Goal: Task Accomplishment & Management: Complete application form

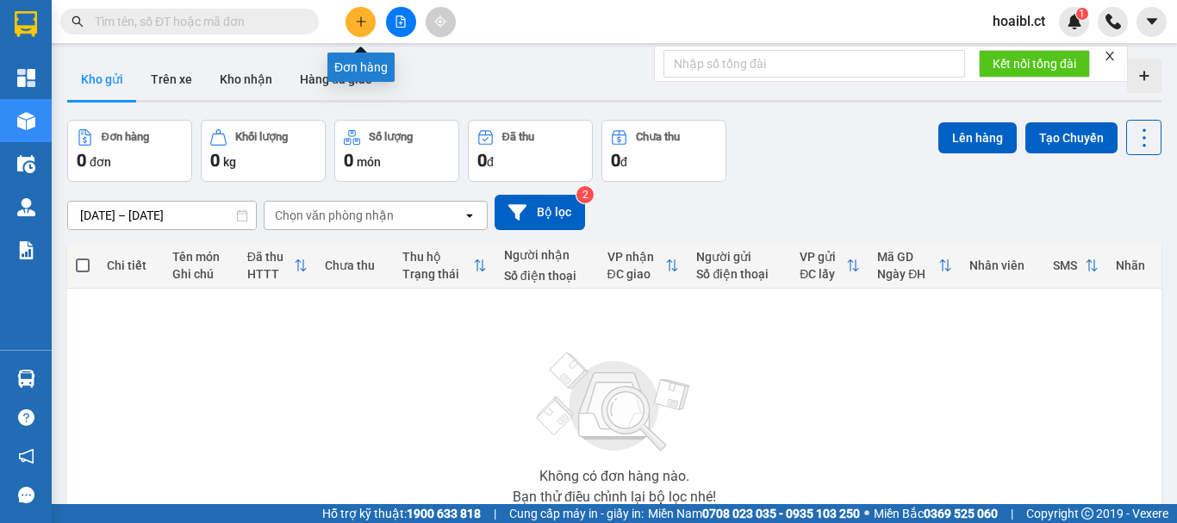
click at [358, 16] on icon "plus" at bounding box center [361, 22] width 12 height 12
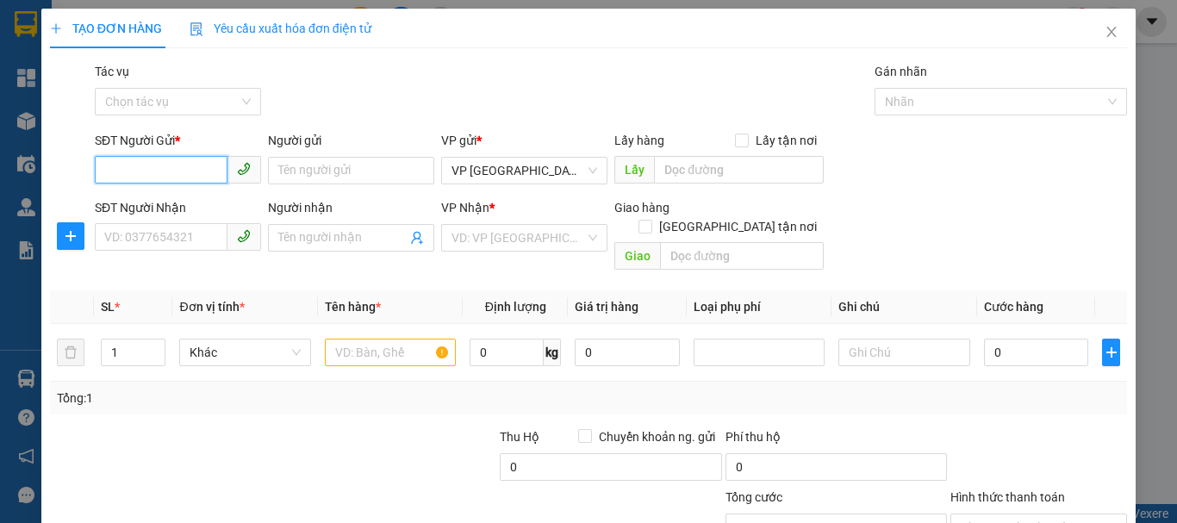
click at [146, 173] on input "SĐT Người Gửi *" at bounding box center [161, 170] width 133 height 28
type input "0334352417"
click at [159, 209] on div "0334352417" at bounding box center [176, 205] width 144 height 19
type input "0357323016"
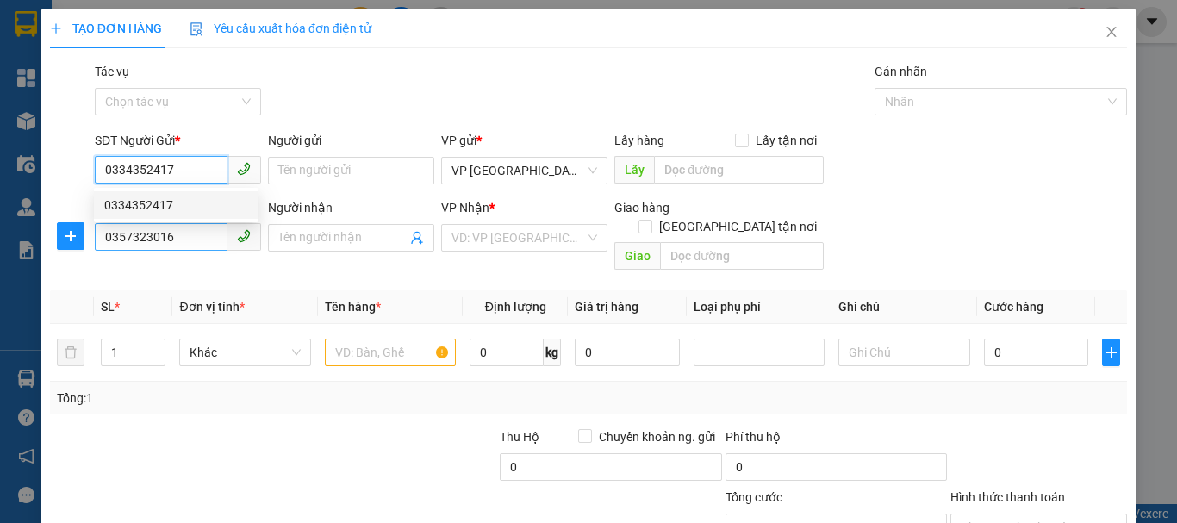
type input "30.000"
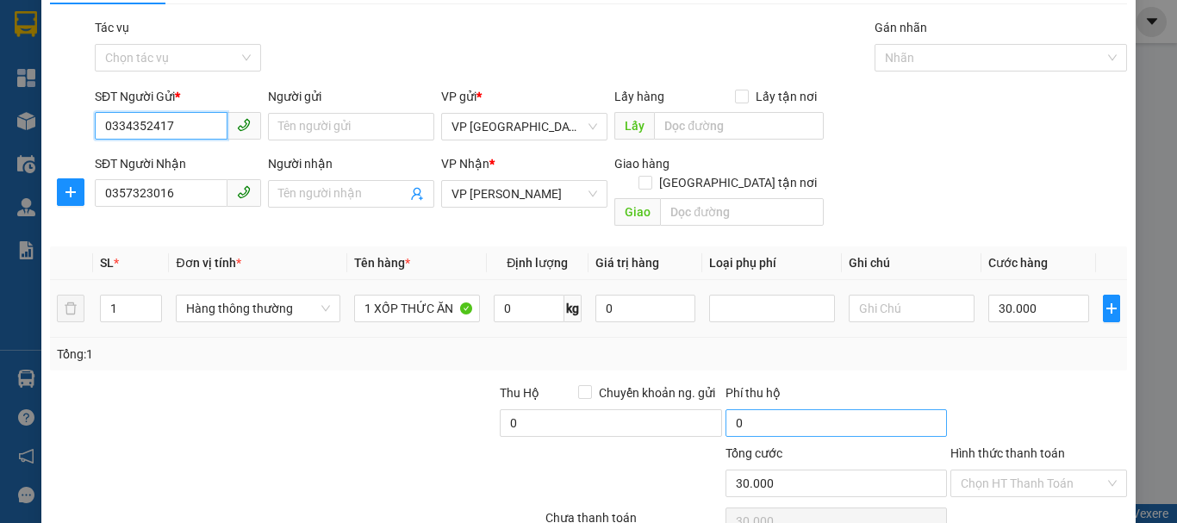
scroll to position [86, 0]
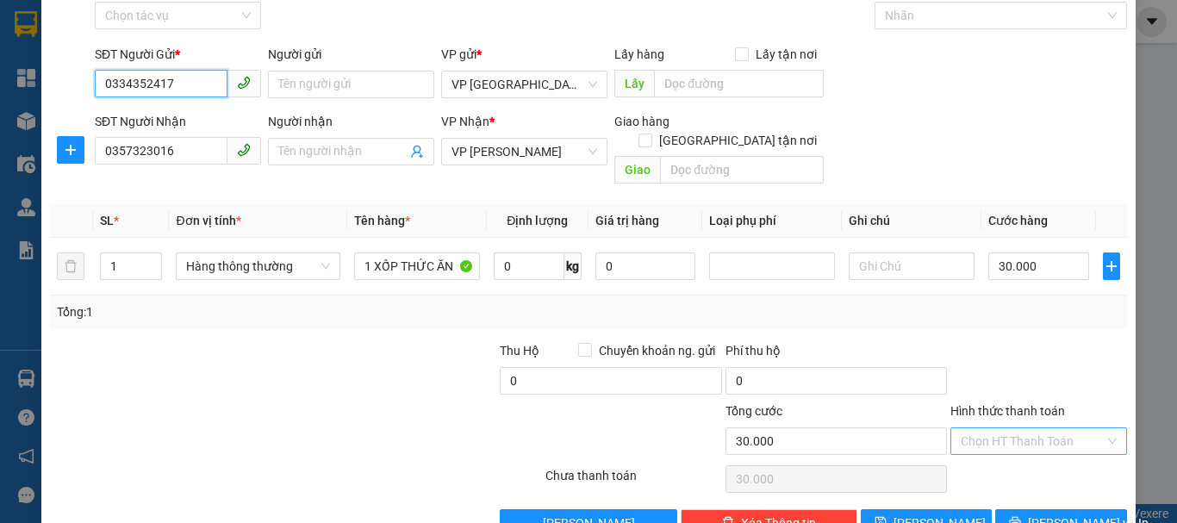
type input "0334352417"
click at [992, 428] on input "Hình thức thanh toán" at bounding box center [1033, 441] width 144 height 26
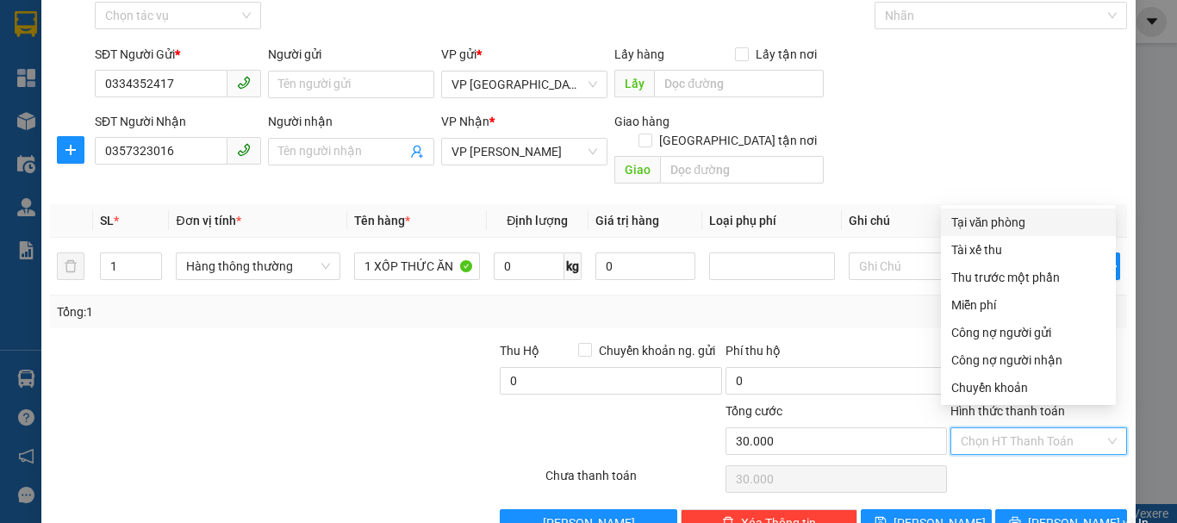
click at [971, 221] on div "Tại văn phòng" at bounding box center [1028, 222] width 154 height 19
type input "0"
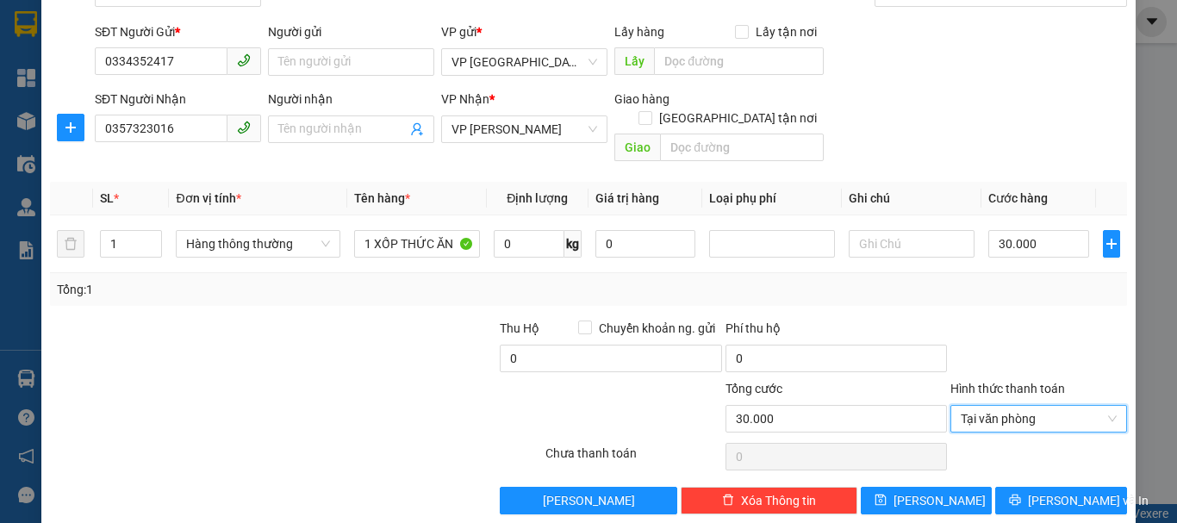
scroll to position [115, 0]
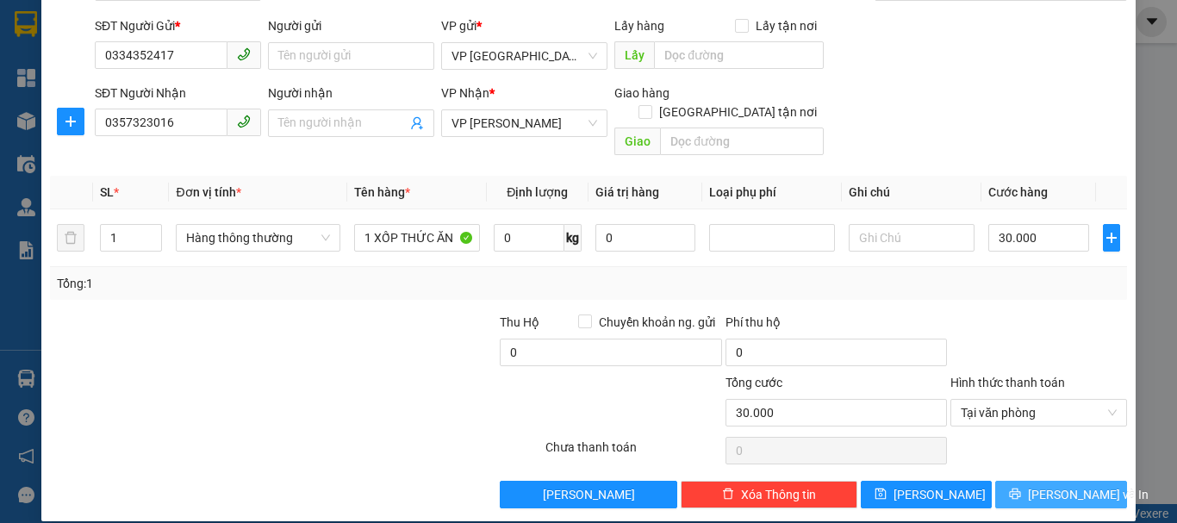
click at [1029, 481] on button "Lưu và In" at bounding box center [1061, 495] width 132 height 28
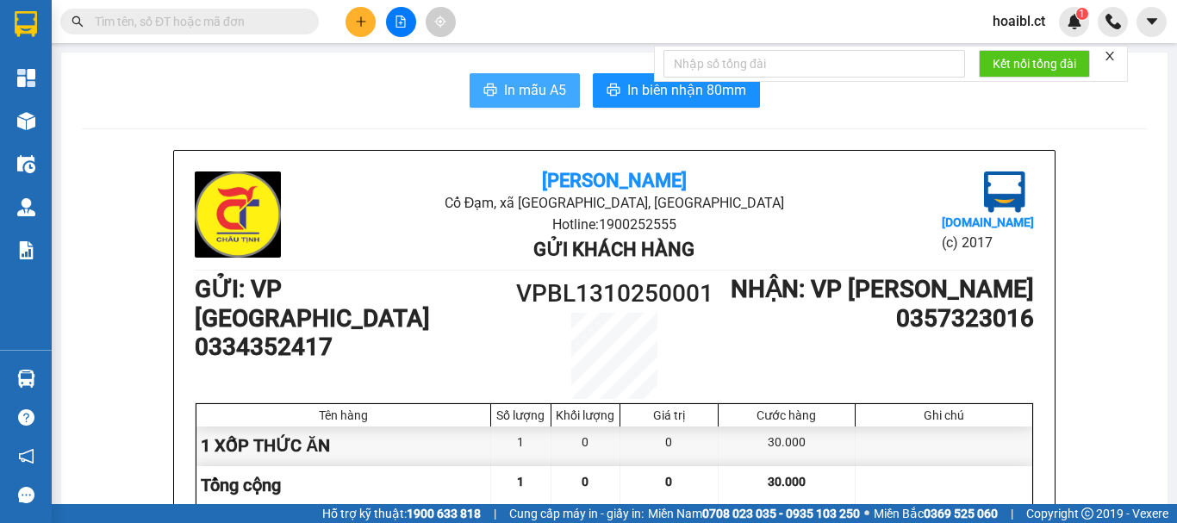
click at [504, 90] on span "In mẫu A5" at bounding box center [535, 90] width 62 height 22
